Goal: Task Accomplishment & Management: Complete application form

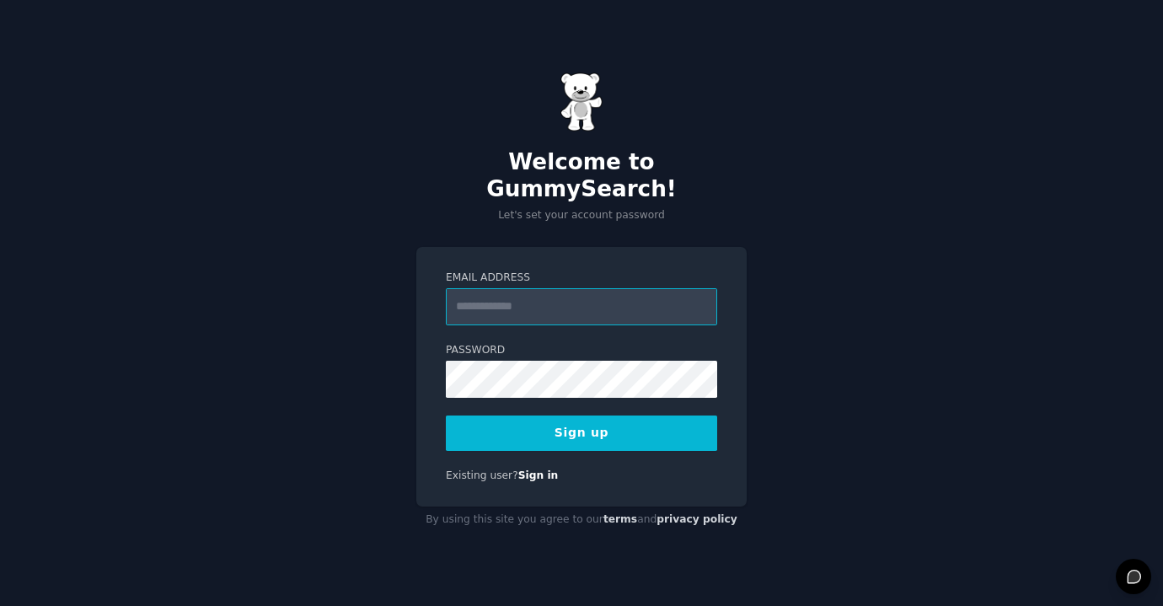
click at [633, 296] on input "Email Address" at bounding box center [581, 306] width 271 height 37
type input "**********"
click at [636, 420] on button "Sign up" at bounding box center [581, 432] width 271 height 35
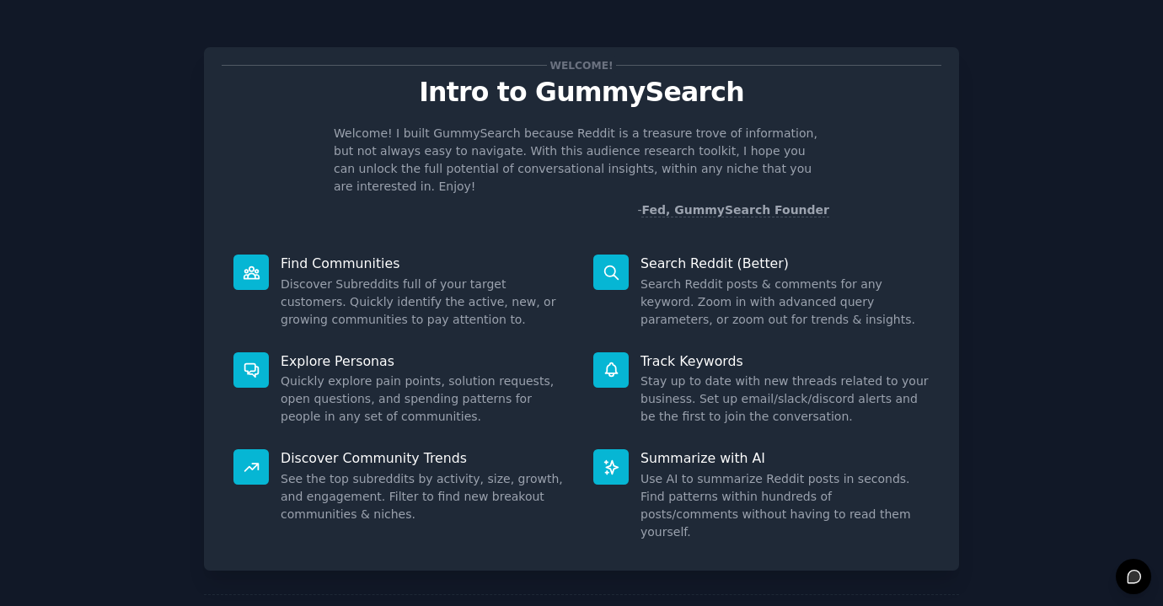
scroll to position [53, 0]
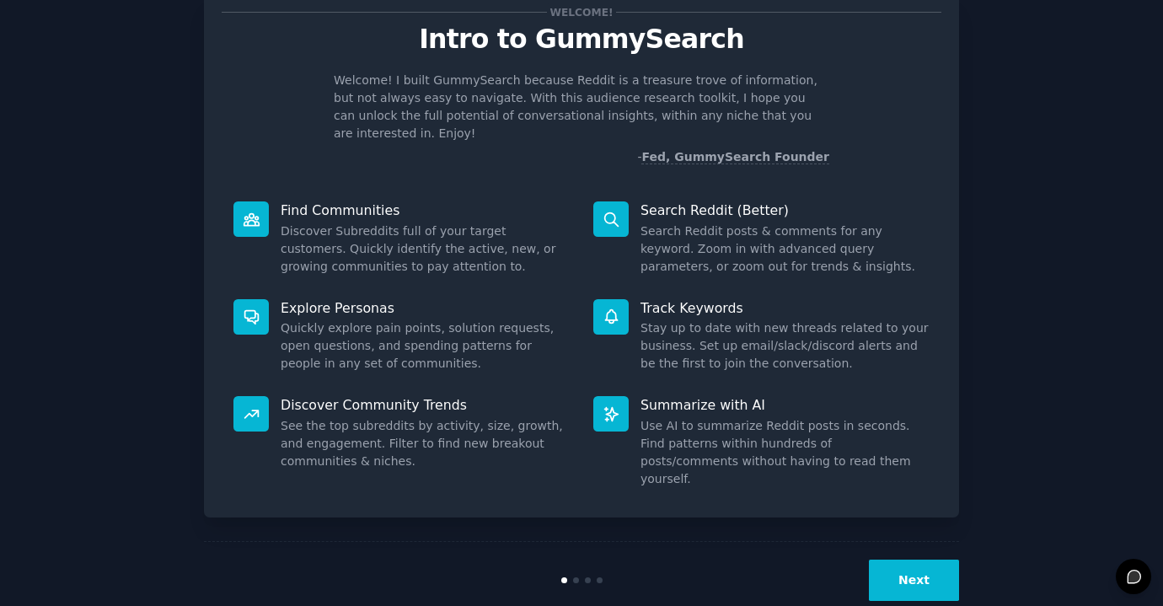
click at [920, 559] on button "Next" at bounding box center [914, 579] width 90 height 41
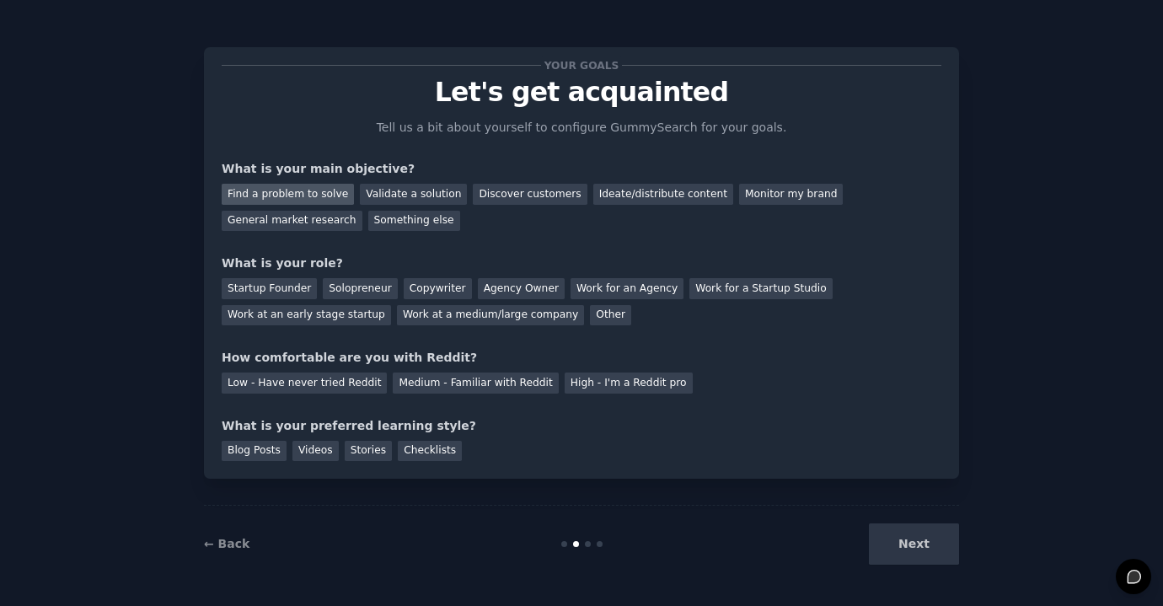
click at [308, 199] on div "Find a problem to solve" at bounding box center [288, 194] width 132 height 21
click at [278, 290] on div "Startup Founder" at bounding box center [269, 288] width 95 height 21
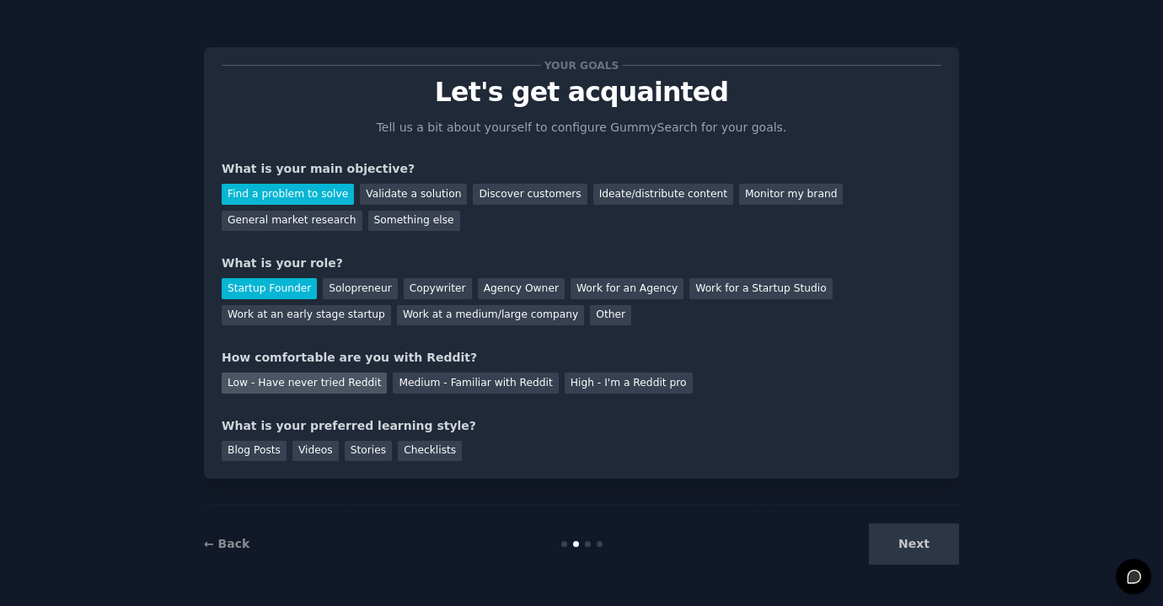
click at [326, 386] on div "Low - Have never tried Reddit" at bounding box center [304, 382] width 165 height 21
click at [354, 384] on div "Low - Have never tried Reddit" at bounding box center [304, 382] width 165 height 21
click at [425, 392] on div "Medium - Familiar with Reddit" at bounding box center [475, 382] width 165 height 21
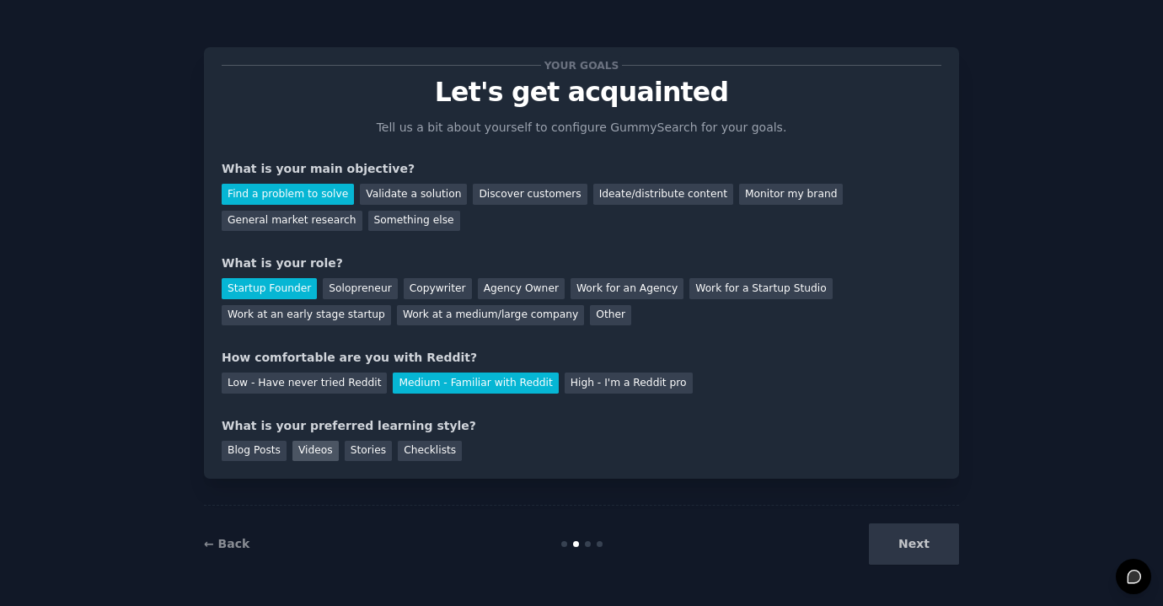
click at [319, 449] on div "Videos" at bounding box center [315, 451] width 46 height 21
drag, startPoint x: 929, startPoint y: 550, endPoint x: 399, endPoint y: 503, distance: 532.0
click at [399, 503] on div "Your goals Let's get acquainted Tell us a bit about yourself to configure Gummy…" at bounding box center [581, 303] width 755 height 559
click at [363, 452] on div "Stories" at bounding box center [368, 451] width 47 height 21
click at [302, 448] on div "Videos" at bounding box center [315, 451] width 46 height 21
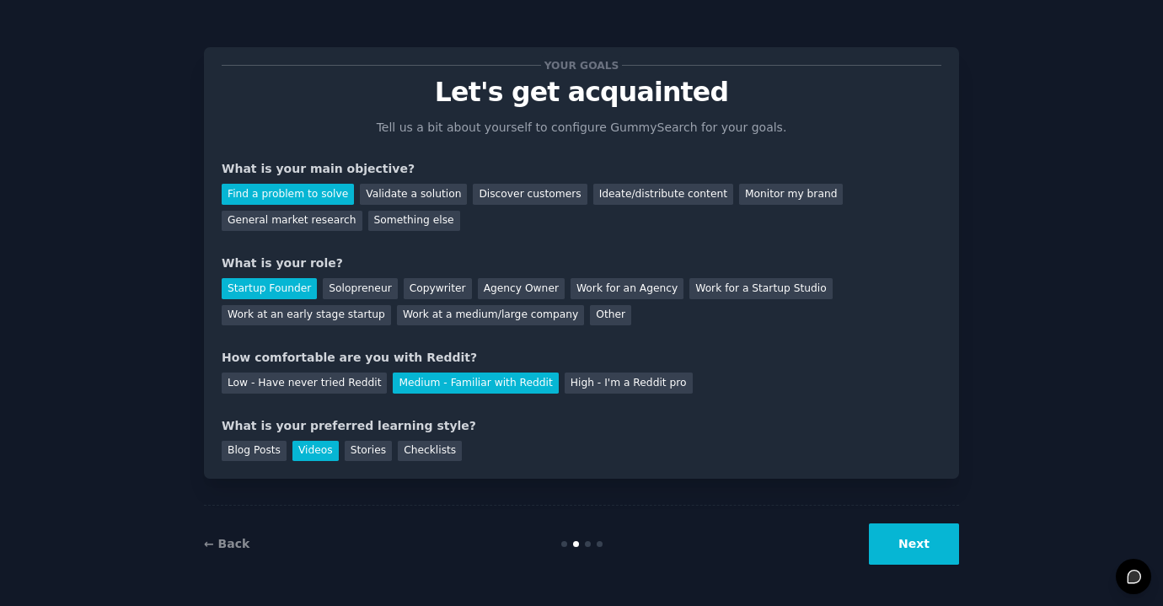
click at [923, 551] on button "Next" at bounding box center [914, 543] width 90 height 41
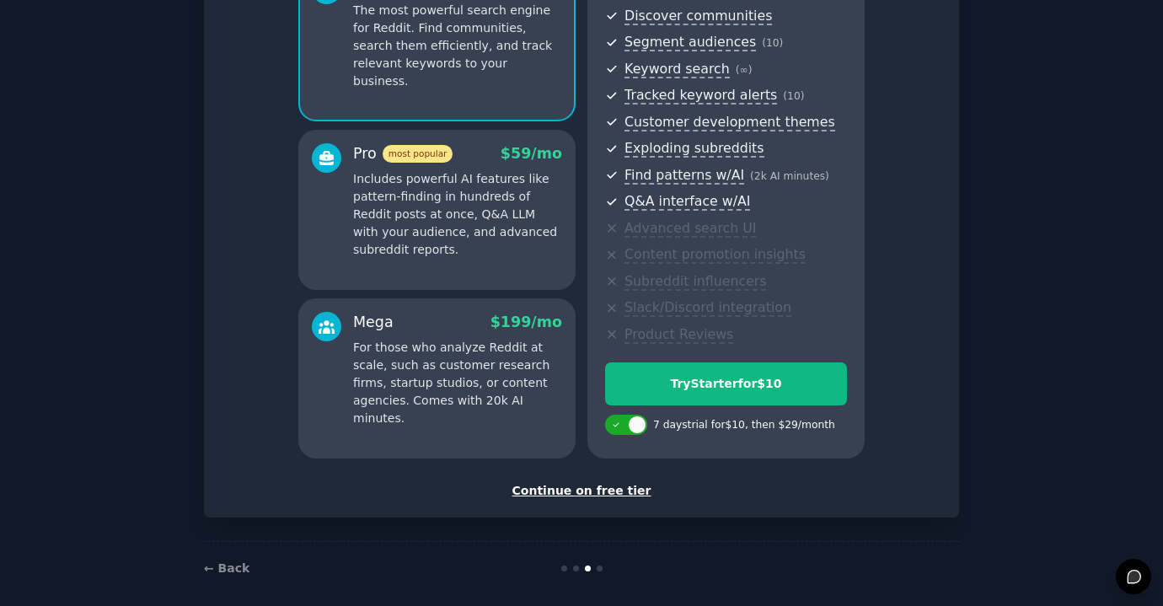
scroll to position [200, 0]
